Goal: Task Accomplishment & Management: Use online tool/utility

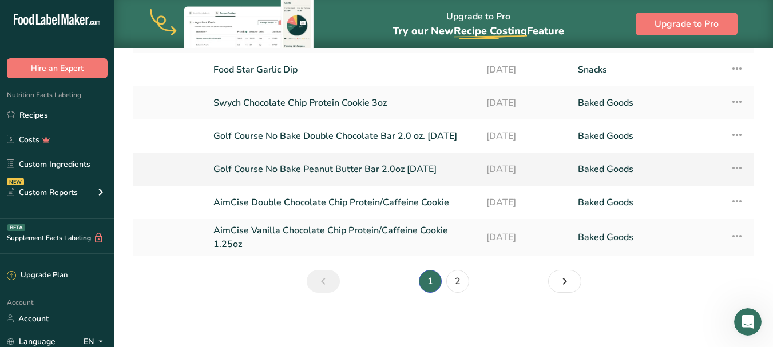
scroll to position [238, 0]
click at [565, 279] on icon "Next page" at bounding box center [565, 281] width 14 height 21
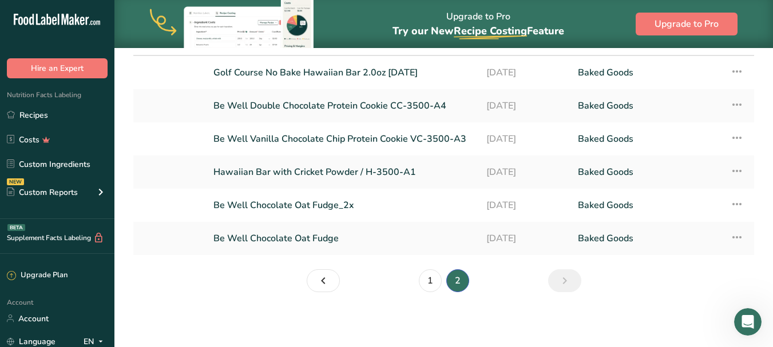
scroll to position [101, 0]
click at [356, 105] on link "Be Well Double Chocolate Protein Cookie CC-3500-A4" at bounding box center [343, 106] width 259 height 24
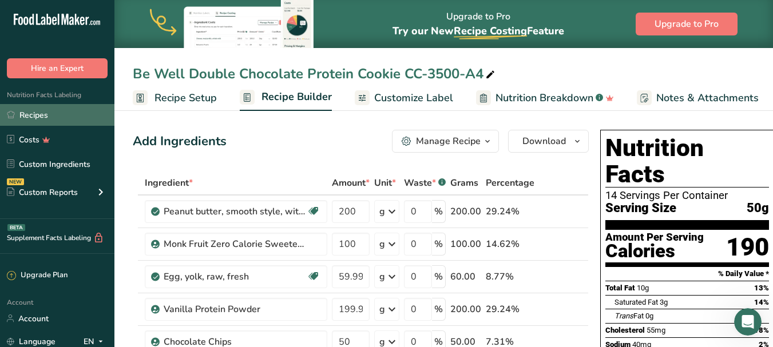
click at [67, 113] on link "Recipes" at bounding box center [57, 115] width 114 height 22
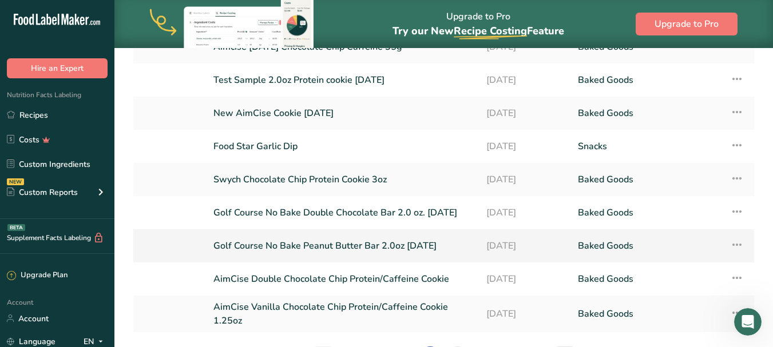
scroll to position [229, 0]
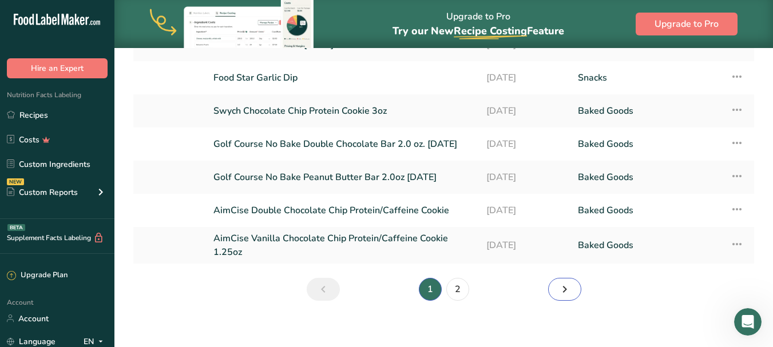
click at [570, 288] on icon "Next page" at bounding box center [565, 289] width 14 height 21
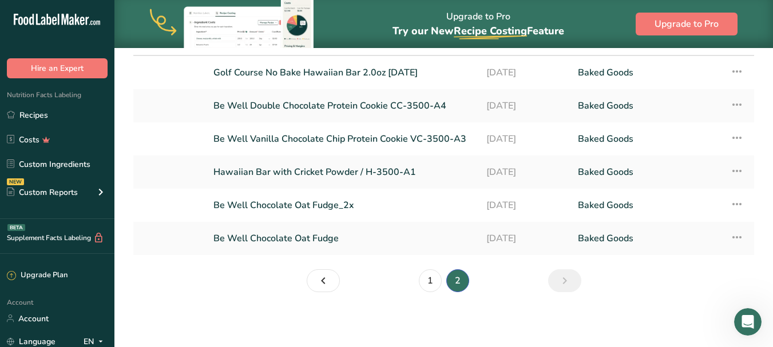
scroll to position [101, 0]
click at [321, 104] on link "Be Well Double Chocolate Protein Cookie CC-3500-A4" at bounding box center [343, 106] width 259 height 24
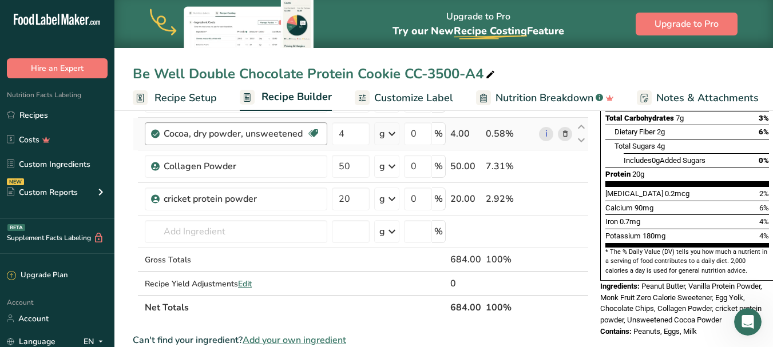
scroll to position [229, 0]
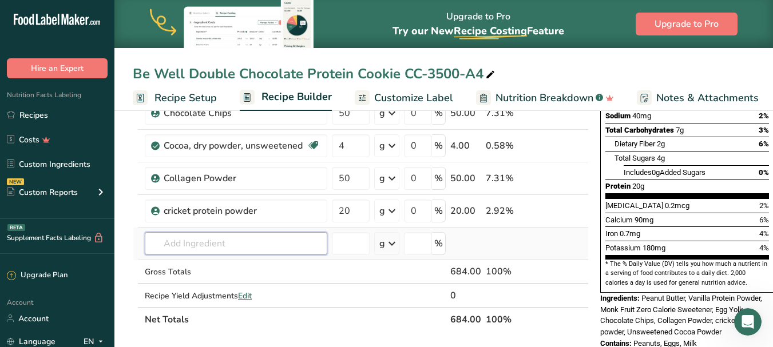
click at [185, 243] on input "text" at bounding box center [236, 243] width 183 height 23
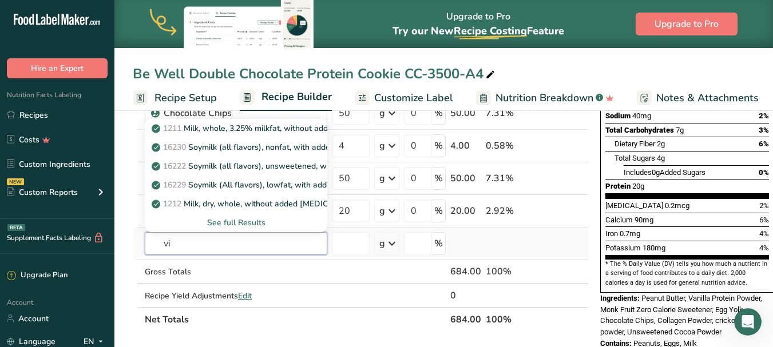
type input "v"
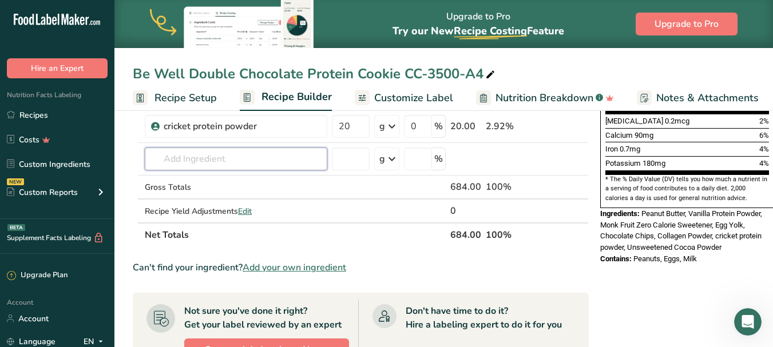
scroll to position [286, 0]
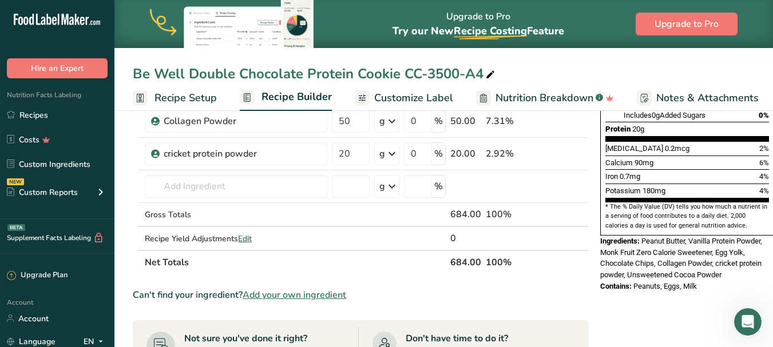
click at [295, 296] on span "Add your own ingredient" at bounding box center [295, 296] width 104 height 14
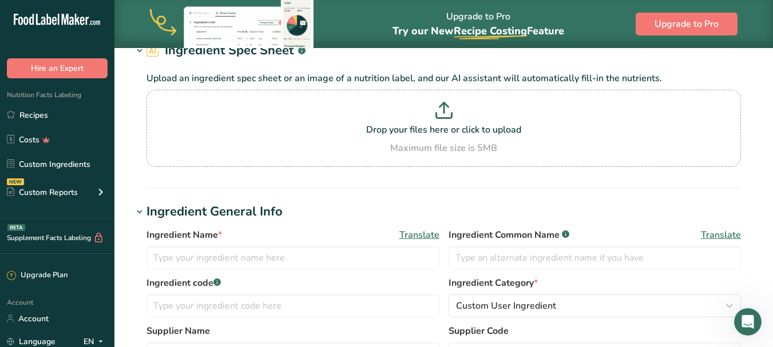
scroll to position [114, 0]
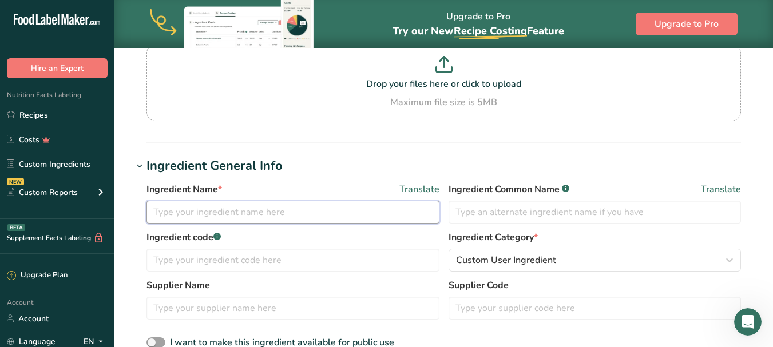
click at [229, 215] on input "text" at bounding box center [293, 212] width 293 height 23
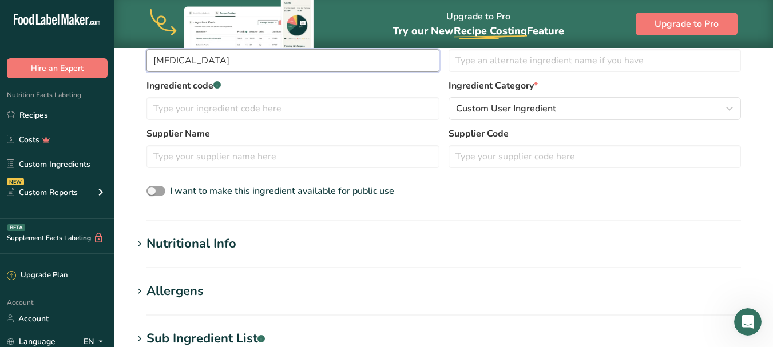
scroll to position [286, 0]
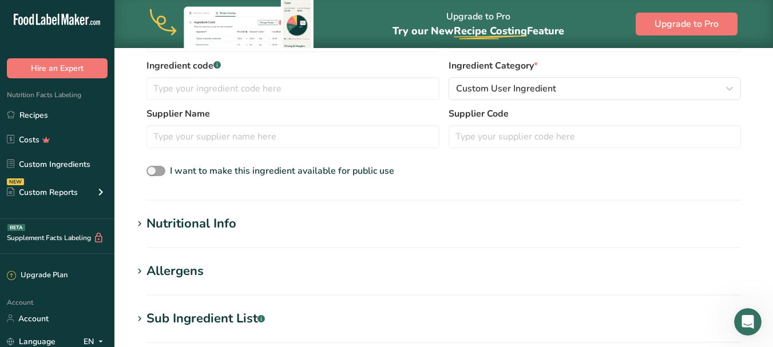
click at [235, 226] on div "Nutritional Info" at bounding box center [192, 224] width 90 height 19
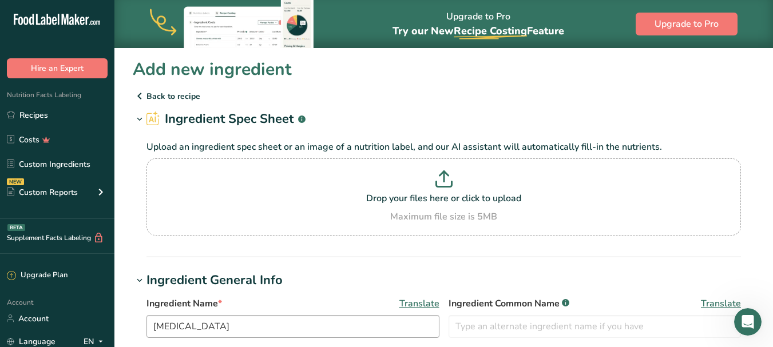
scroll to position [57, 0]
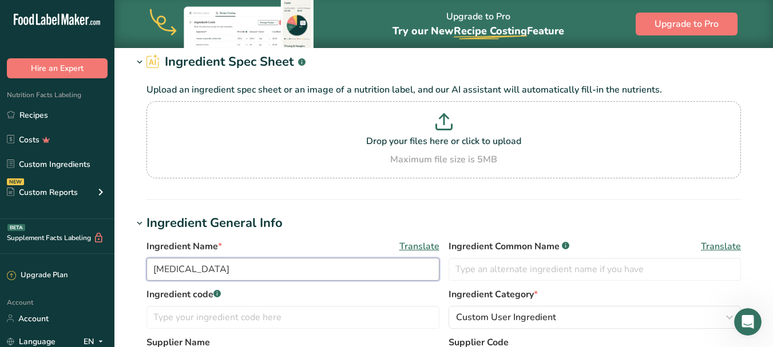
click at [219, 270] on input "[MEDICAL_DATA]" at bounding box center [293, 269] width 293 height 23
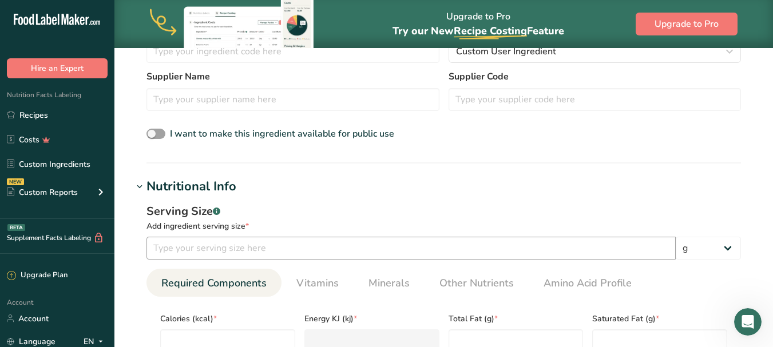
scroll to position [343, 0]
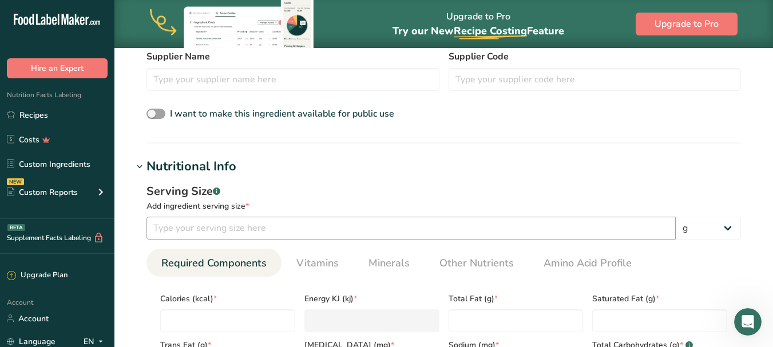
type input "[MEDICAL_DATA] Oil"
click at [219, 227] on input "number" at bounding box center [412, 228] width 530 height 23
click at [201, 112] on span "I want to make this ingredient available for public use" at bounding box center [282, 114] width 224 height 13
click at [154, 112] on input "I want to make this ingredient available for public use" at bounding box center [150, 113] width 7 height 7
click at [147, 110] on input "I want to make this ingredient available for public use" at bounding box center [150, 113] width 7 height 7
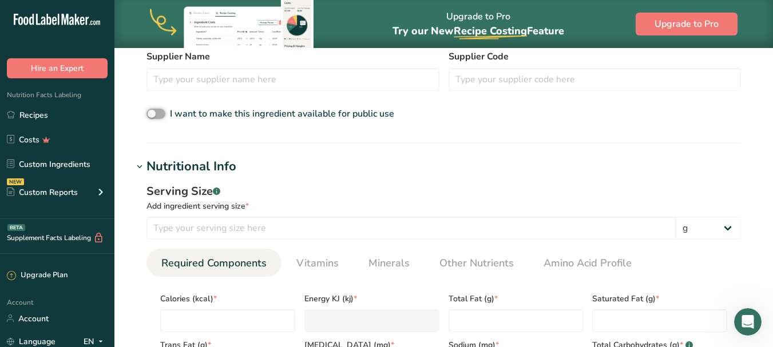
click at [147, 110] on input "I want to make this ingredient available for public use" at bounding box center [150, 113] width 7 height 7
checkbox input "false"
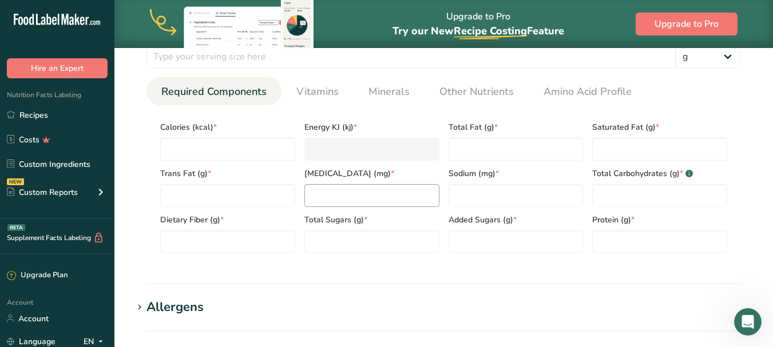
scroll to position [458, 0]
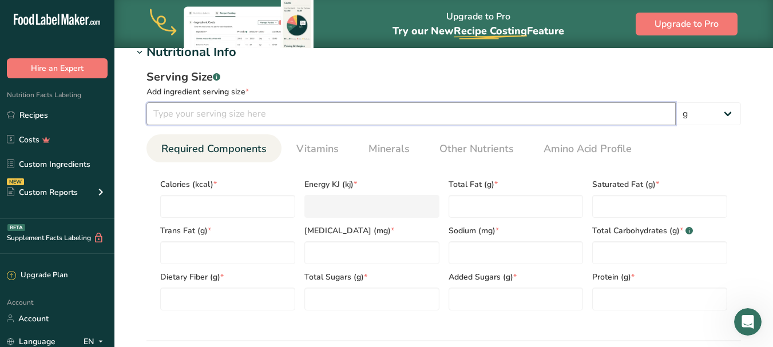
click at [197, 114] on input "number" at bounding box center [412, 113] width 530 height 23
type input "1"
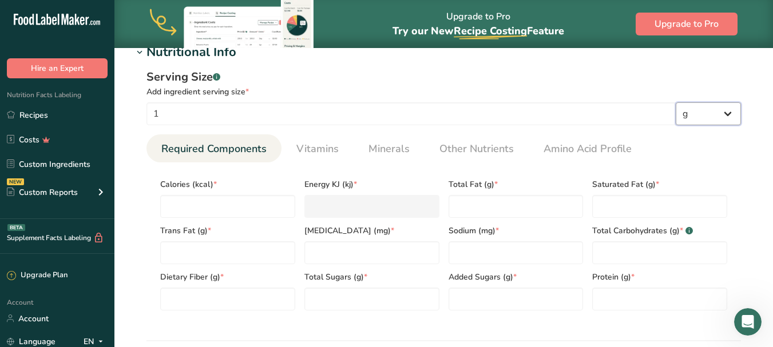
click at [732, 114] on select "g kg mg mcg lb oz l mL fl oz tbsp tsp cup qt gallon" at bounding box center [708, 113] width 65 height 23
select select "17"
click at [676, 102] on select "g kg mg mcg lb oz l mL fl oz tbsp tsp cup qt gallon" at bounding box center [708, 113] width 65 height 23
select select "22"
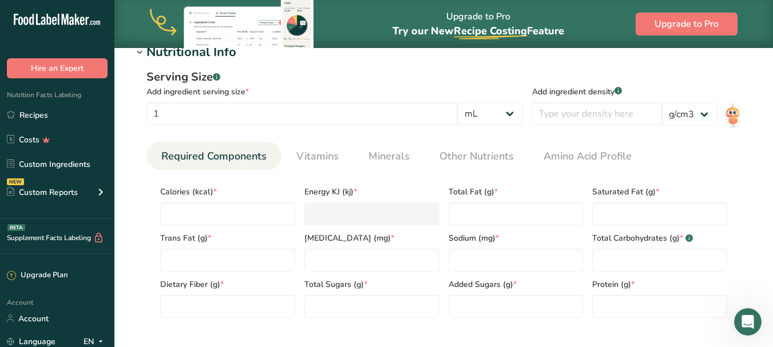
click at [200, 190] on span "Calories (kcal) *" at bounding box center [227, 192] width 135 height 12
click at [193, 194] on span "Calories (kcal) *" at bounding box center [227, 192] width 135 height 12
click at [199, 192] on span "Calories (kcal) *" at bounding box center [227, 192] width 135 height 12
click at [220, 148] on link "Required Components" at bounding box center [214, 156] width 114 height 29
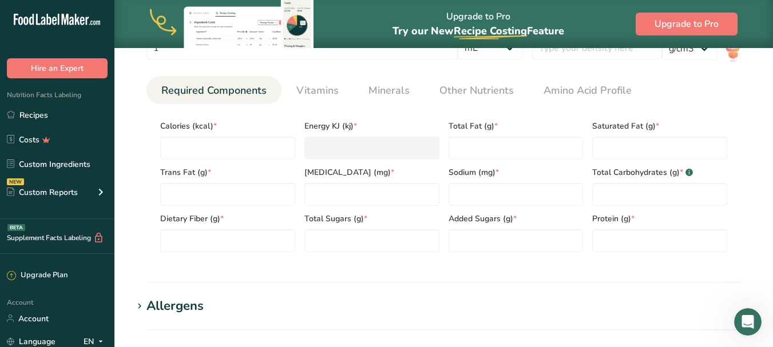
scroll to position [515, 0]
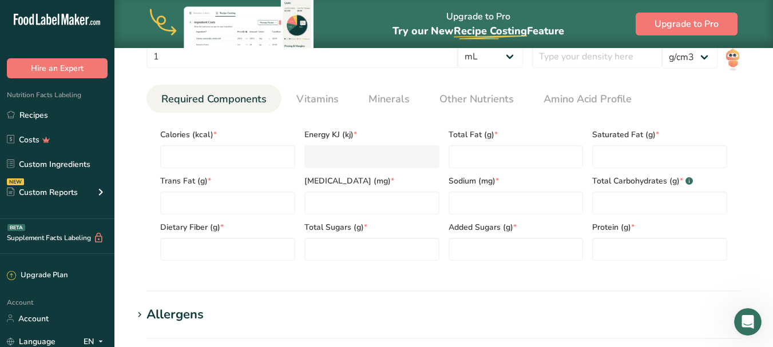
click at [223, 137] on span "Calories (kcal) *" at bounding box center [227, 135] width 135 height 12
click at [212, 155] on input "number" at bounding box center [227, 156] width 135 height 23
type input "0"
type KJ "0"
type input "0"
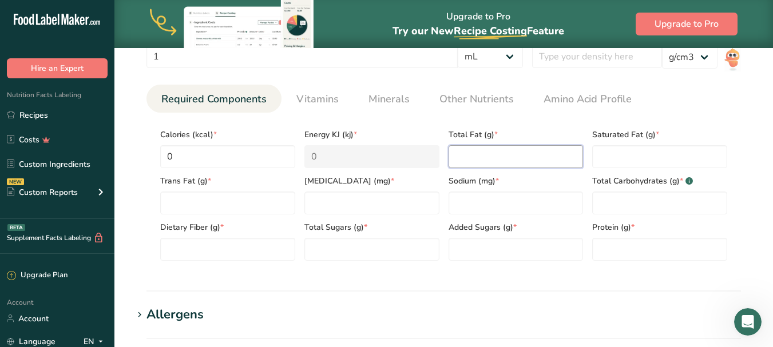
click at [473, 156] on Fat "number" at bounding box center [516, 156] width 135 height 23
type Fat "0"
click at [609, 156] on Fat "number" at bounding box center [660, 156] width 135 height 23
type Fat "0"
click at [197, 203] on Fat "number" at bounding box center [227, 203] width 135 height 23
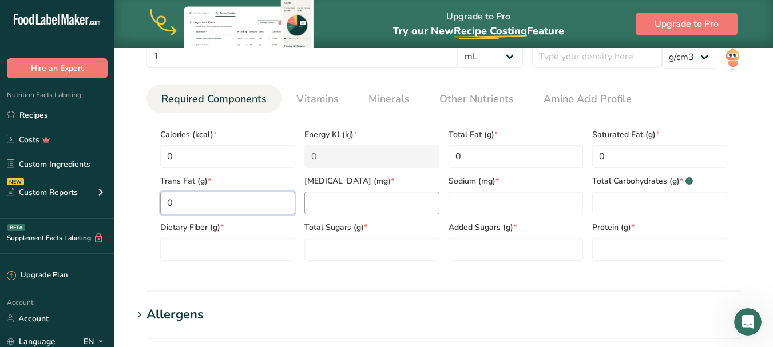
type Fat "0"
click at [328, 200] on input "number" at bounding box center [372, 203] width 135 height 23
type input "0"
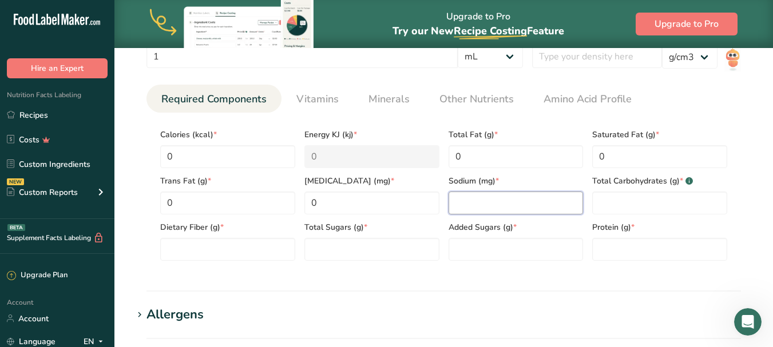
click at [469, 196] on input "number" at bounding box center [516, 203] width 135 height 23
type input "0"
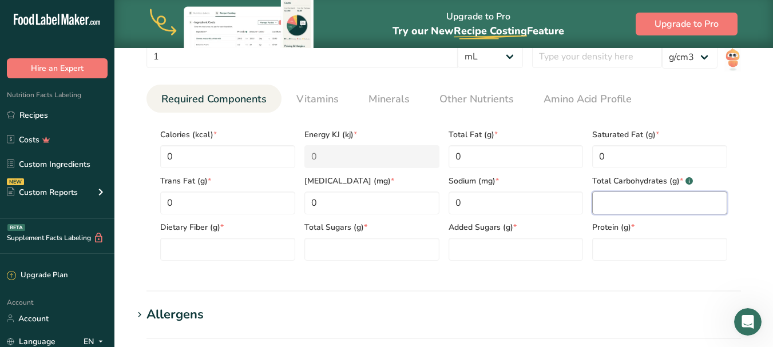
click at [627, 195] on Carbohydrates "number" at bounding box center [660, 203] width 135 height 23
type Carbohydrates "0"
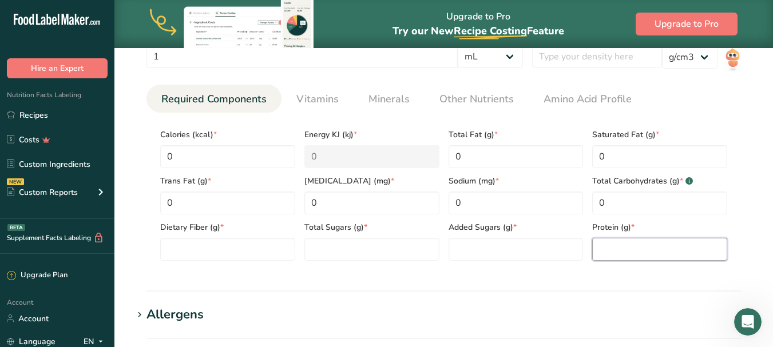
click at [618, 246] on input "number" at bounding box center [660, 249] width 135 height 23
type input "0"
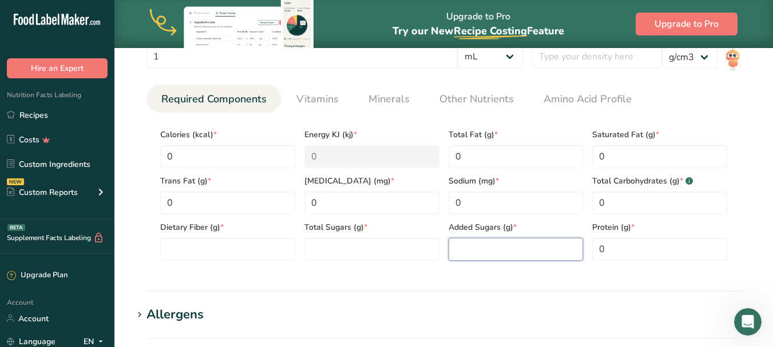
drag, startPoint x: 480, startPoint y: 248, endPoint x: 465, endPoint y: 249, distance: 14.9
click at [479, 248] on Sugars "number" at bounding box center [516, 249] width 135 height 23
type Sugars "0"
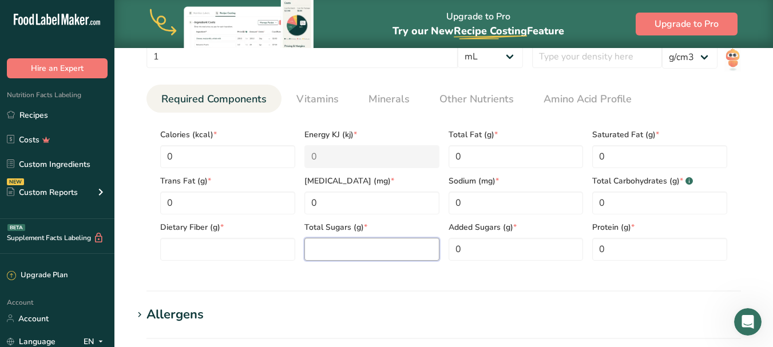
click at [353, 245] on Sugars "number" at bounding box center [372, 249] width 135 height 23
type Sugars "0"
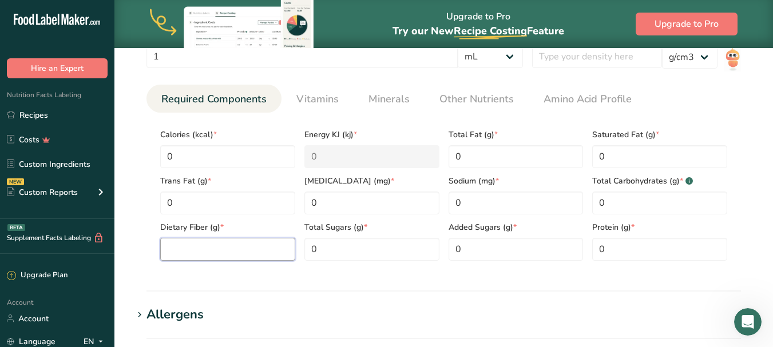
click at [203, 242] on Fiber "number" at bounding box center [227, 249] width 135 height 23
type Fiber "0"
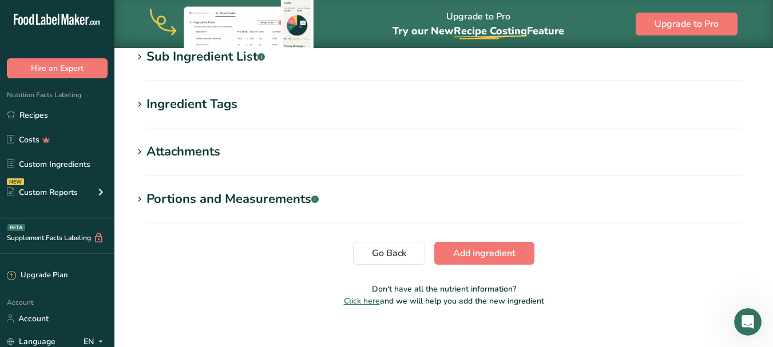
scroll to position [836, 0]
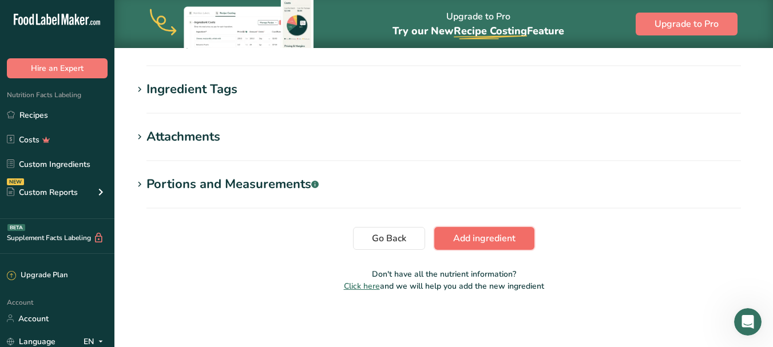
click at [477, 238] on span "Add ingredient" at bounding box center [484, 239] width 62 height 14
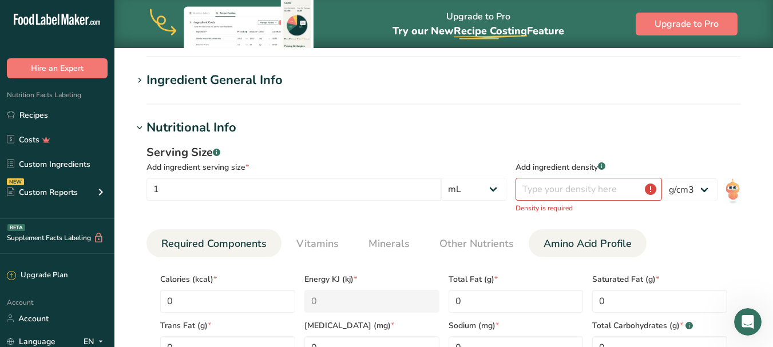
scroll to position [114, 0]
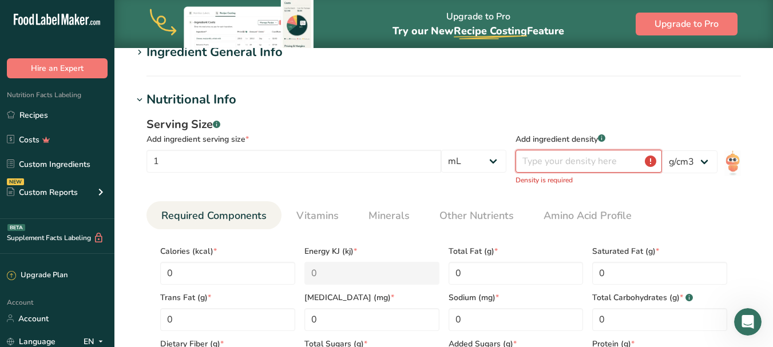
click at [568, 165] on input "number" at bounding box center [589, 161] width 147 height 23
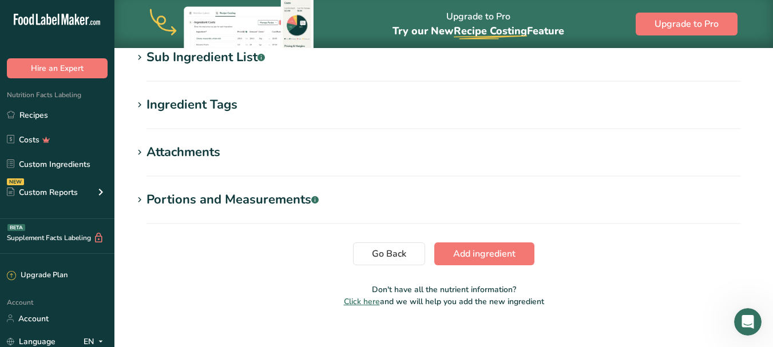
scroll to position [540, 0]
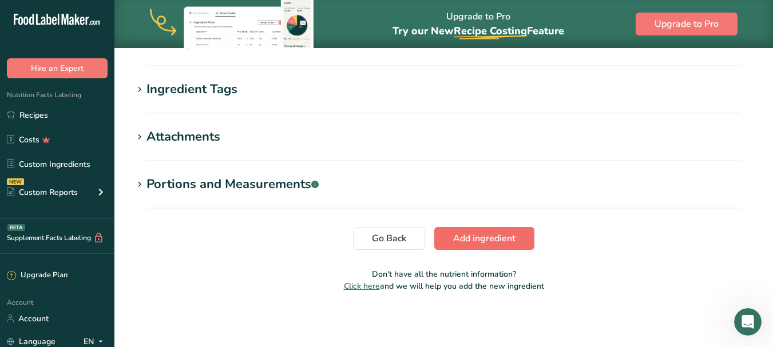
type input "1"
click at [506, 235] on span "Add ingredient" at bounding box center [484, 239] width 62 height 14
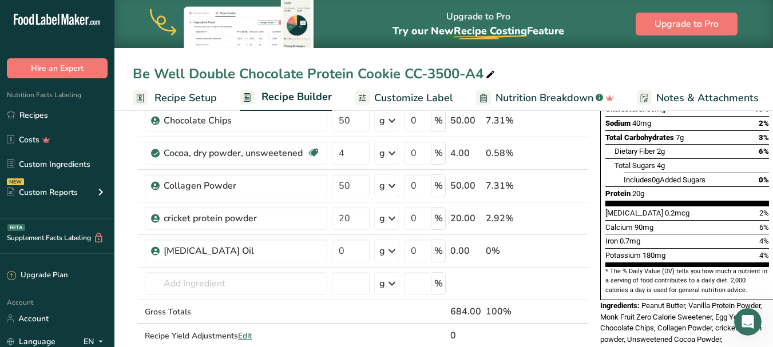
scroll to position [229, 0]
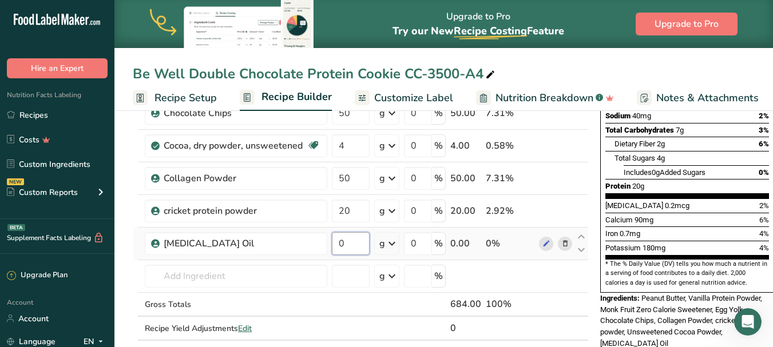
click at [353, 245] on input "0" at bounding box center [351, 243] width 38 height 23
type input "1"
click at [521, 72] on div "Be Well Double Chocolate Protein Cookie CC-3500-A4 Recipe Setup Recipe Builder …" at bounding box center [443, 330] width 659 height 905
click at [665, 202] on span "0.2mcg" at bounding box center [677, 206] width 25 height 9
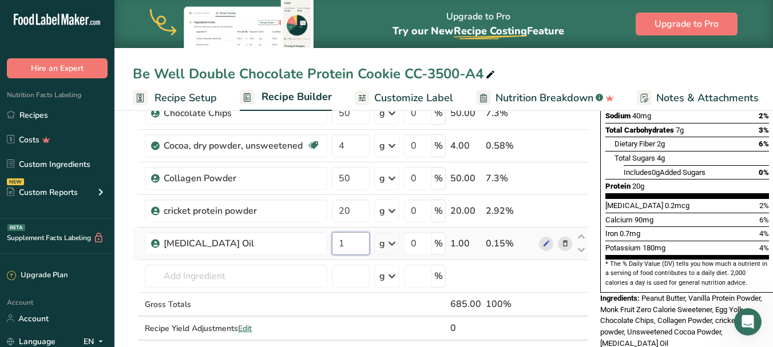
click at [353, 242] on input "1" at bounding box center [351, 243] width 38 height 23
type input "5"
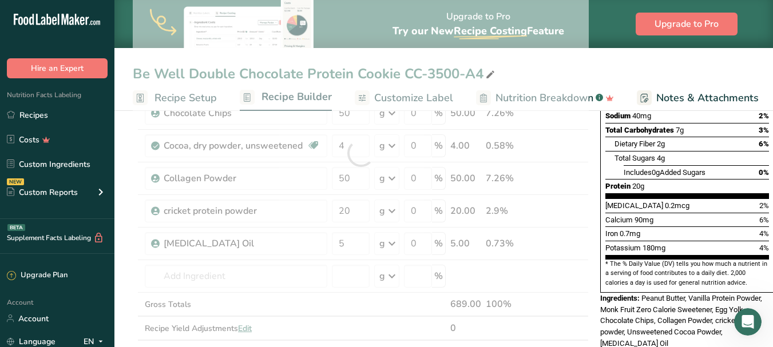
click at [522, 69] on div "Be Well Double Chocolate Protein Cookie CC-3500-A4 Recipe Setup Recipe Builder …" at bounding box center [443, 330] width 659 height 905
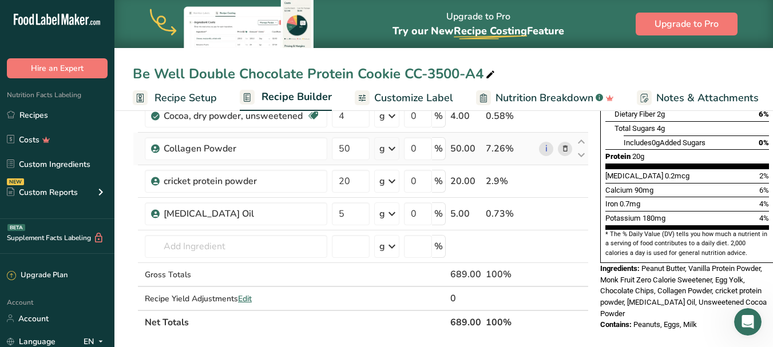
scroll to position [286, 0]
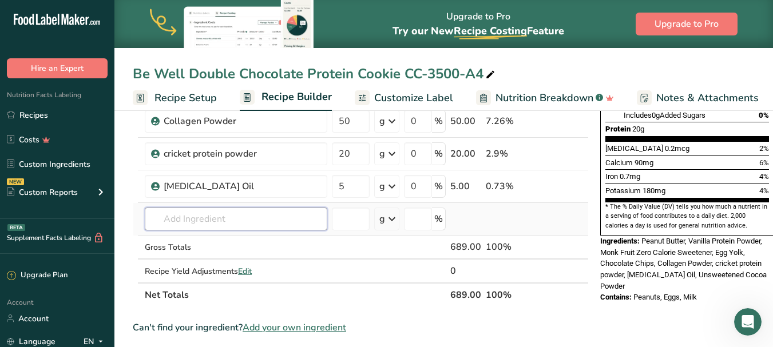
click at [199, 216] on input "text" at bounding box center [236, 219] width 183 height 23
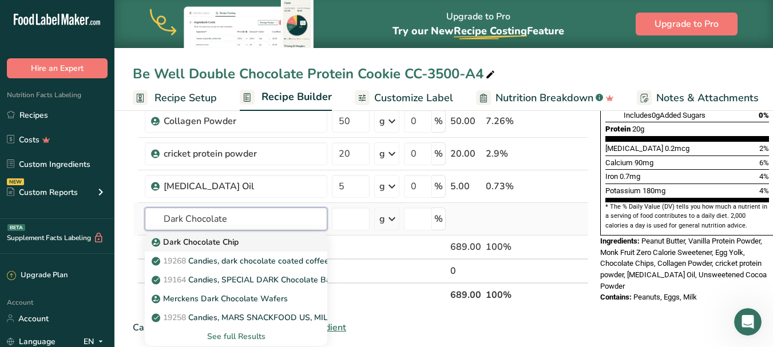
type input "Dark Chocolate"
click at [235, 244] on p "Dark Chocolate Chip" at bounding box center [196, 242] width 85 height 12
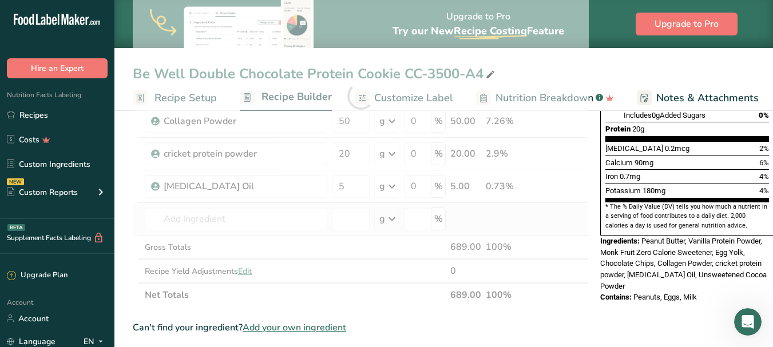
type input "Dark Chocolate Chip"
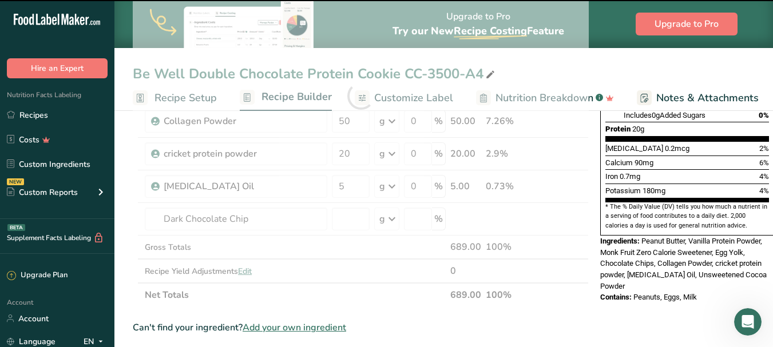
type input "0"
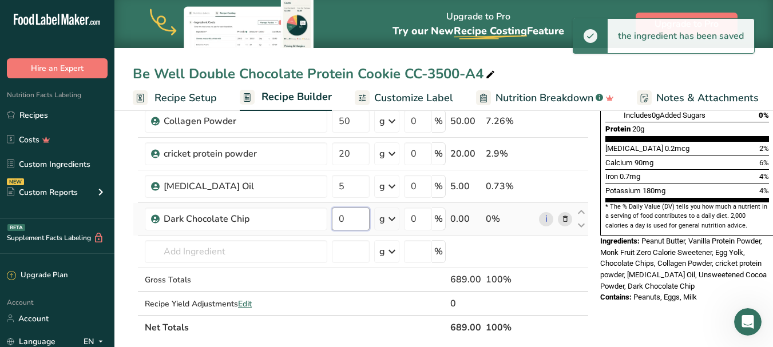
click at [357, 219] on input "0" at bounding box center [351, 219] width 38 height 23
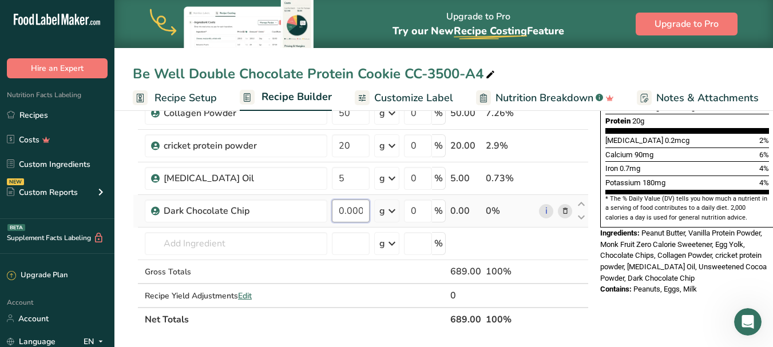
scroll to position [343, 0]
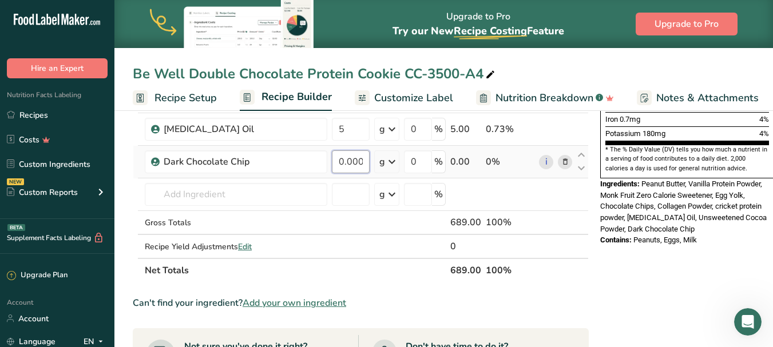
click at [357, 165] on input "0.000001" at bounding box center [351, 162] width 38 height 23
type input "1"
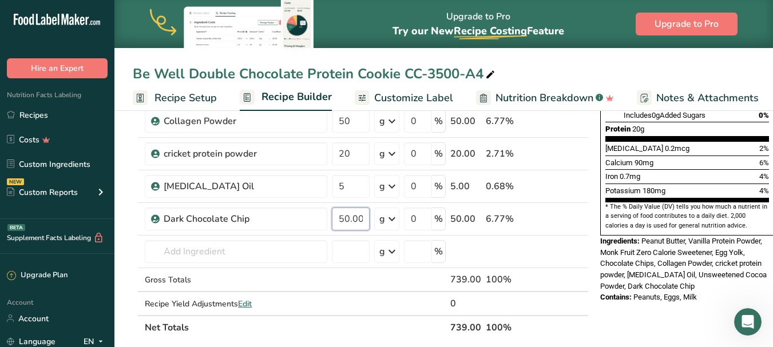
type input "50.000001"
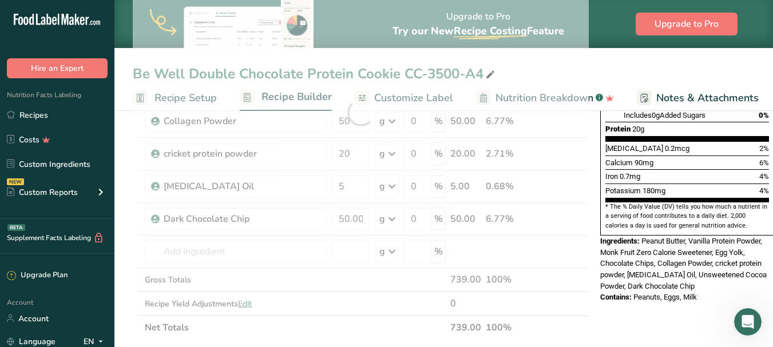
click at [505, 72] on div "Be Well Double Chocolate Protein Cookie CC-3500-A4 Recipe Setup Recipe Builder …" at bounding box center [443, 290] width 659 height 938
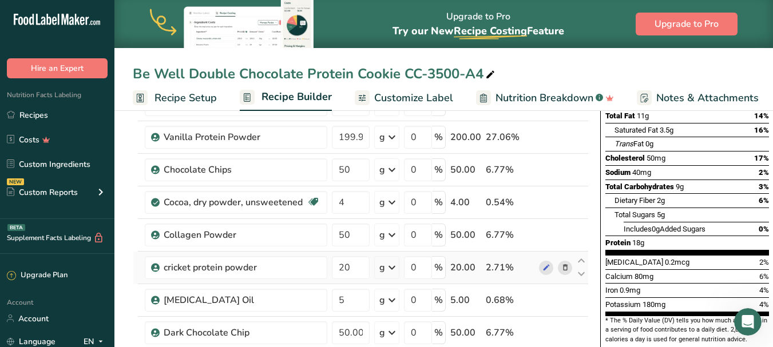
scroll to position [172, 0]
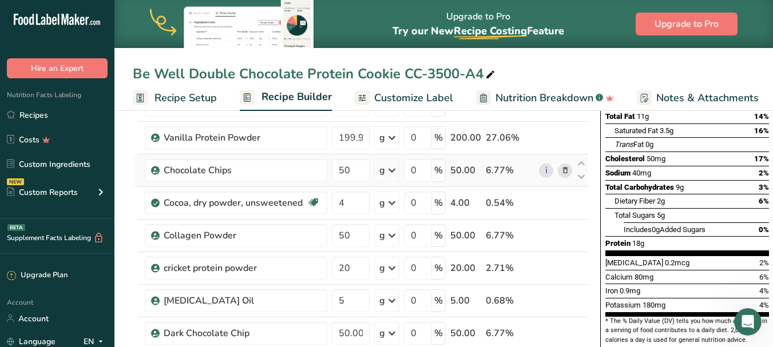
click at [563, 169] on icon at bounding box center [566, 171] width 8 height 12
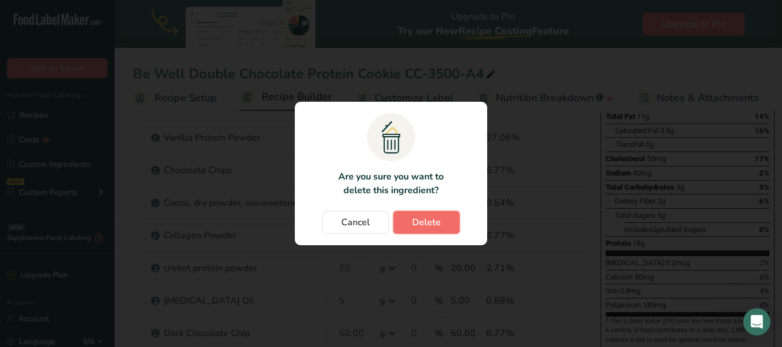
click at [427, 223] on span "Delete" at bounding box center [426, 223] width 29 height 14
type input "4"
type input "50"
type input "20"
type input "5"
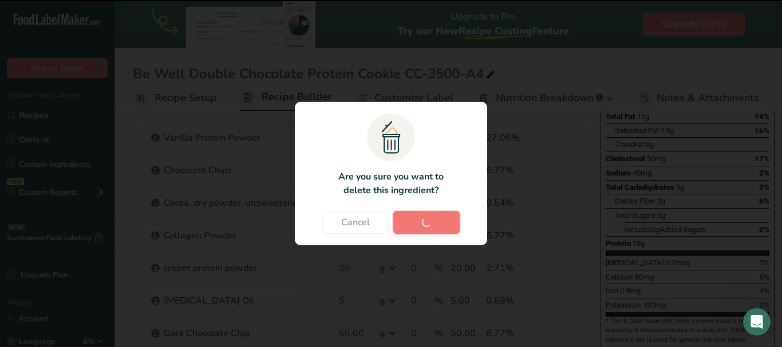
type input "50.000001"
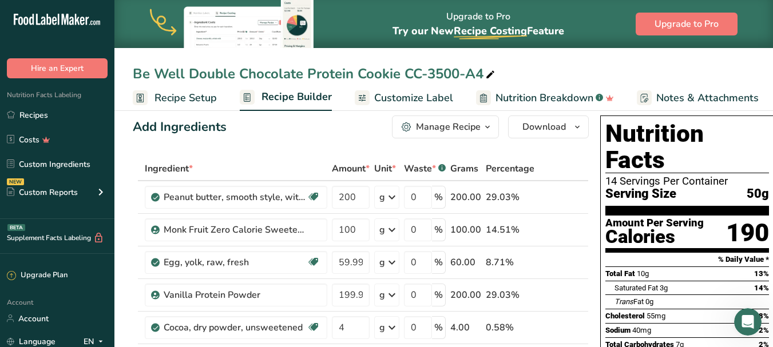
scroll to position [0, 0]
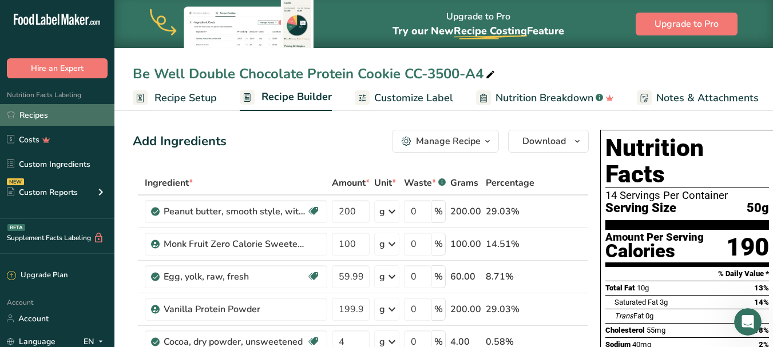
click at [60, 111] on link "Recipes" at bounding box center [57, 115] width 114 height 22
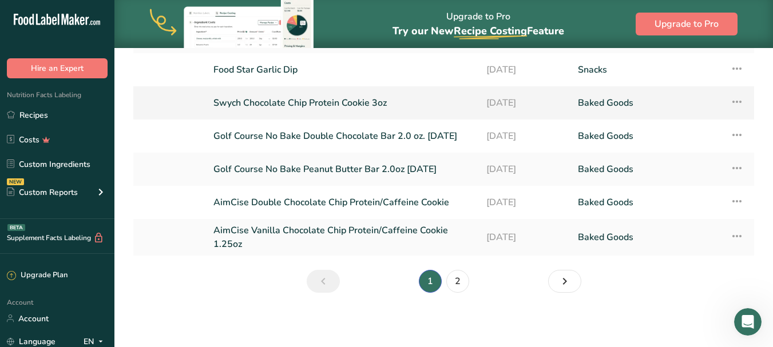
scroll to position [238, 0]
click at [568, 281] on icon "Next page" at bounding box center [565, 281] width 14 height 21
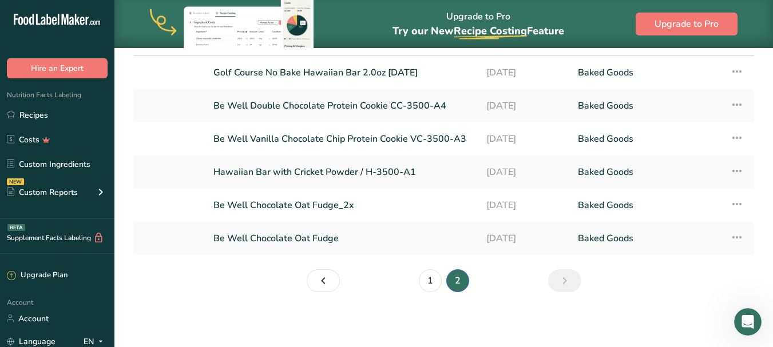
scroll to position [101, 0]
click at [317, 137] on link "Be Well Vanilla Chocolate Chip Protein Cookie VC-3500-A3" at bounding box center [343, 139] width 259 height 24
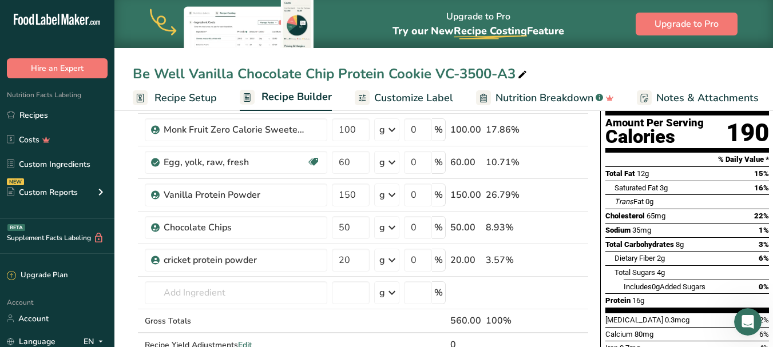
scroll to position [172, 0]
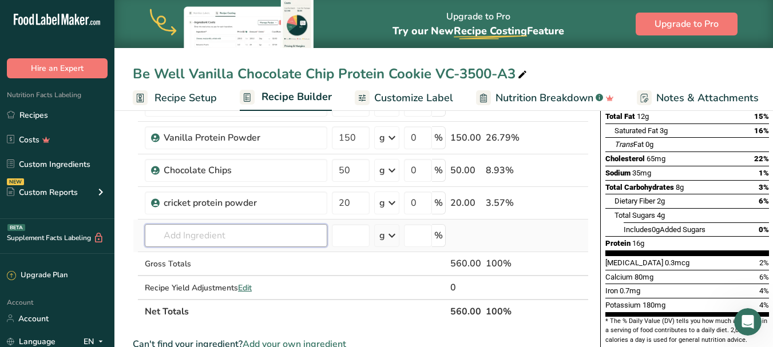
click at [181, 238] on input "text" at bounding box center [236, 235] width 183 height 23
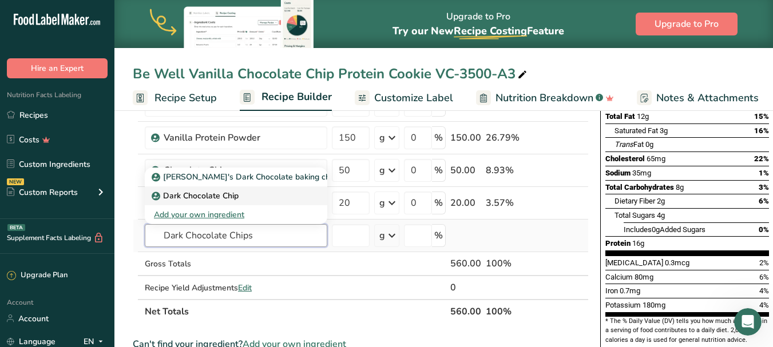
type input "Dark Chocolate Chips"
click at [235, 198] on p "Dark Chocolate Chip" at bounding box center [196, 196] width 85 height 12
type input "Dark Chocolate Chip"
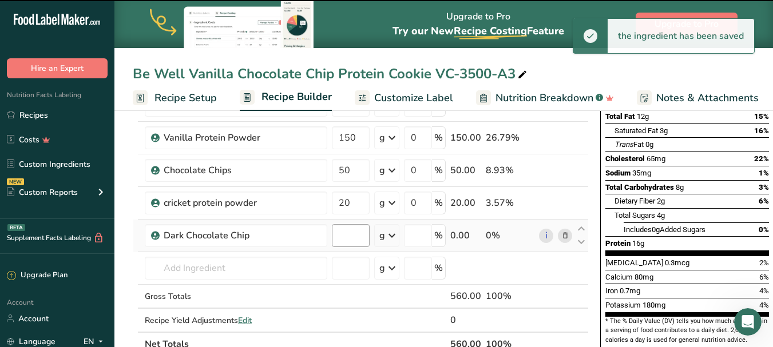
type input "0"
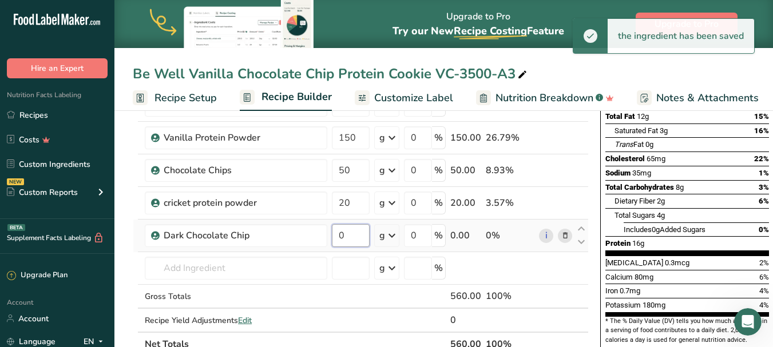
click at [352, 243] on input "0" at bounding box center [351, 235] width 38 height 23
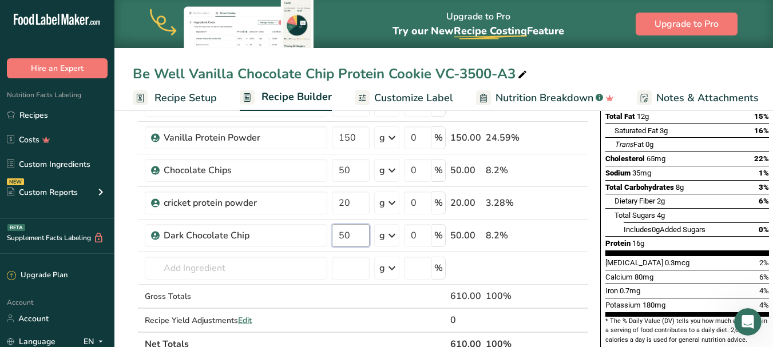
type input "50"
click at [564, 171] on icon at bounding box center [566, 171] width 8 height 12
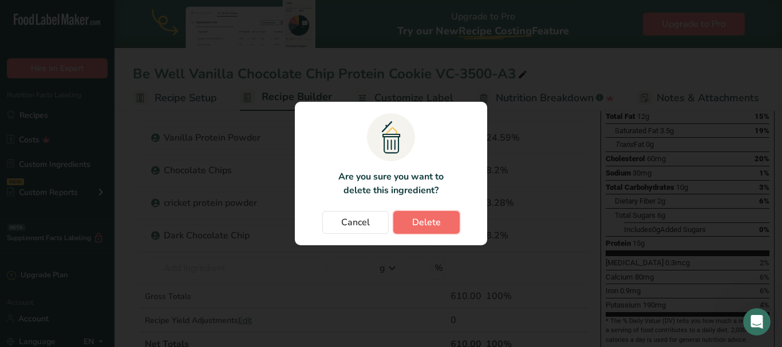
click at [433, 222] on span "Delete" at bounding box center [426, 223] width 29 height 14
type input "20"
type input "50"
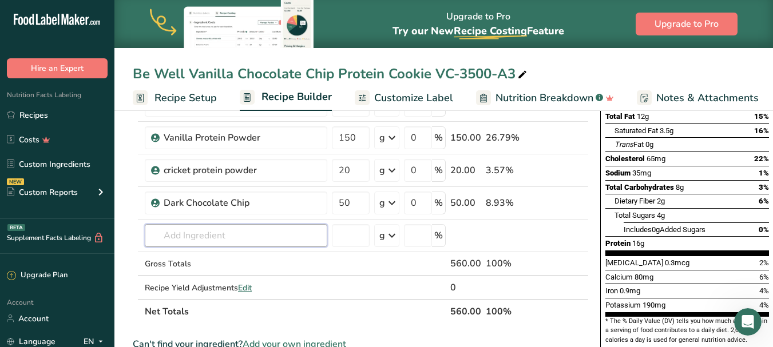
click at [194, 237] on input "text" at bounding box center [236, 235] width 183 height 23
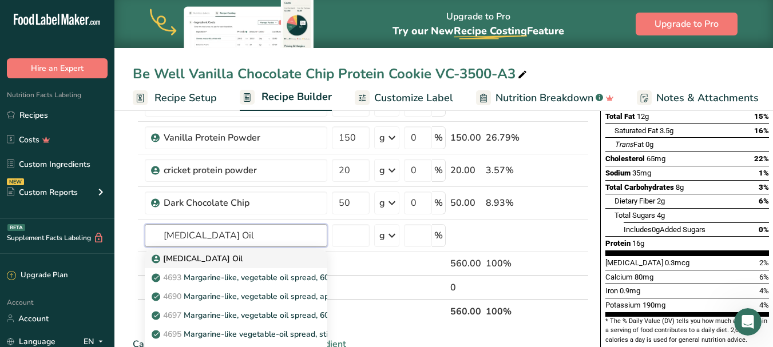
type input "[MEDICAL_DATA] Oil"
click at [212, 259] on p "[MEDICAL_DATA] Oil" at bounding box center [198, 259] width 89 height 12
type input "[MEDICAL_DATA] Oil"
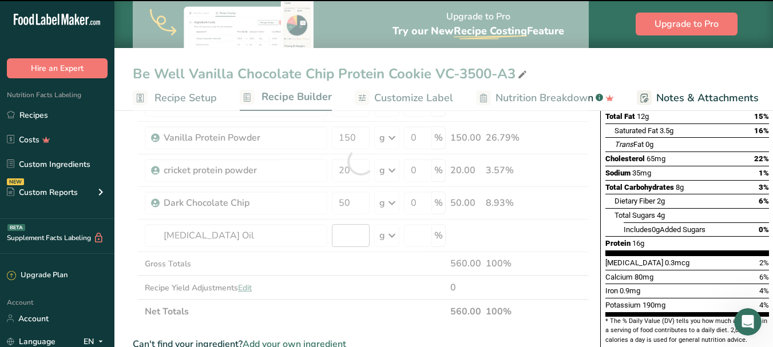
type input "0"
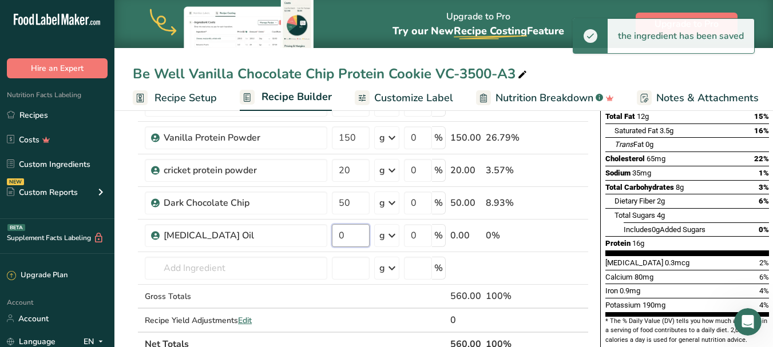
click at [351, 236] on input "0" at bounding box center [351, 235] width 38 height 23
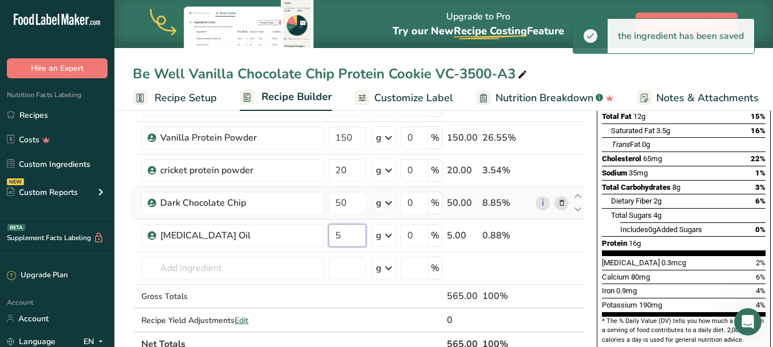
scroll to position [0, 4]
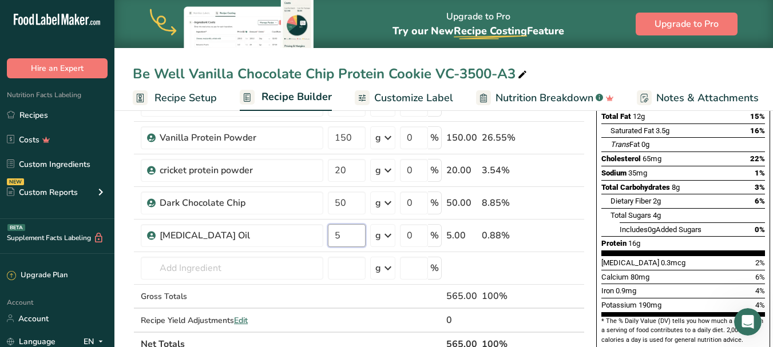
type input "5"
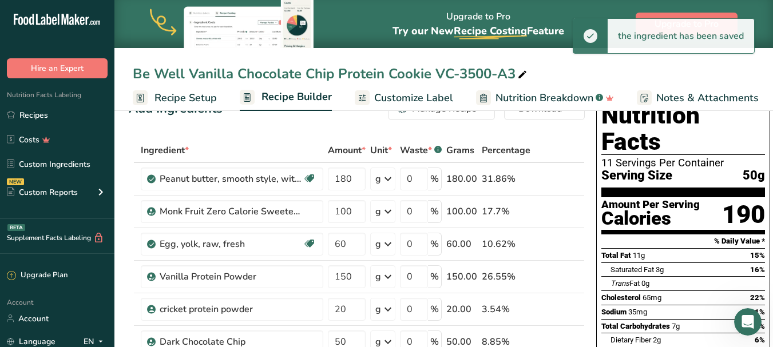
scroll to position [0, 0]
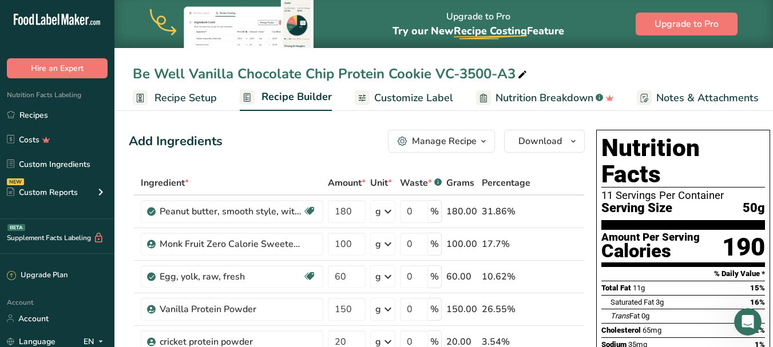
click at [389, 47] on div "Upgrade to Pro Try our New Recipe Costing .a-29{fill:none;stroke-linecap:round;…" at bounding box center [443, 24] width 659 height 48
